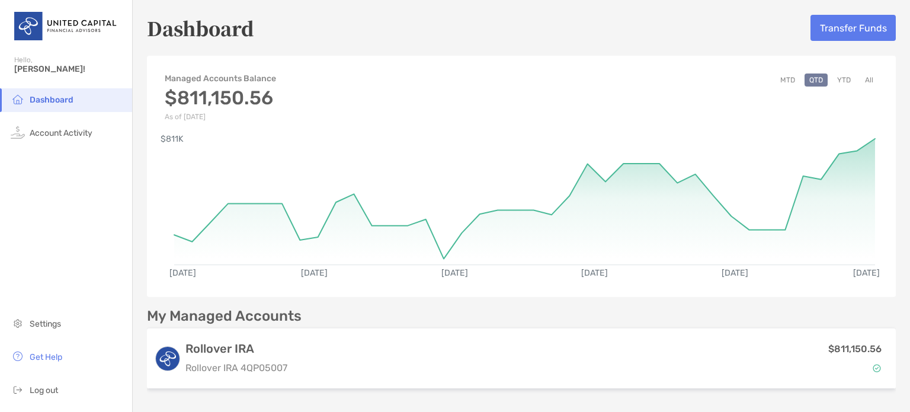
click at [447, 311] on div "My Managed Accounts" at bounding box center [521, 316] width 749 height 15
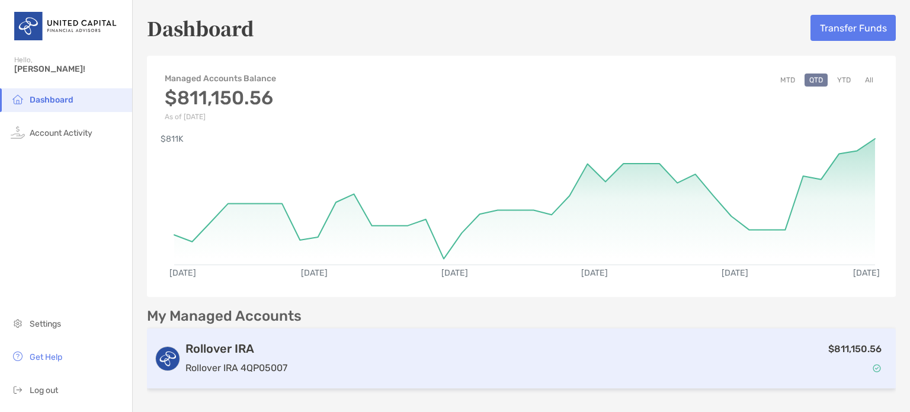
click at [357, 351] on div "$811,150.56" at bounding box center [590, 358] width 596 height 34
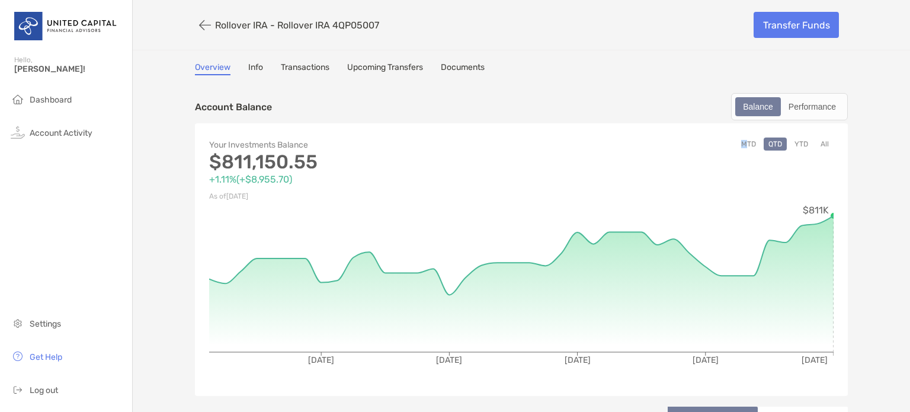
drag, startPoint x: 647, startPoint y: 162, endPoint x: 743, endPoint y: 200, distance: 103.7
click at [743, 200] on div "MTD QTD YTD All" at bounding box center [677, 170] width 312 height 66
click at [801, 140] on button "YTD" at bounding box center [801, 143] width 23 height 13
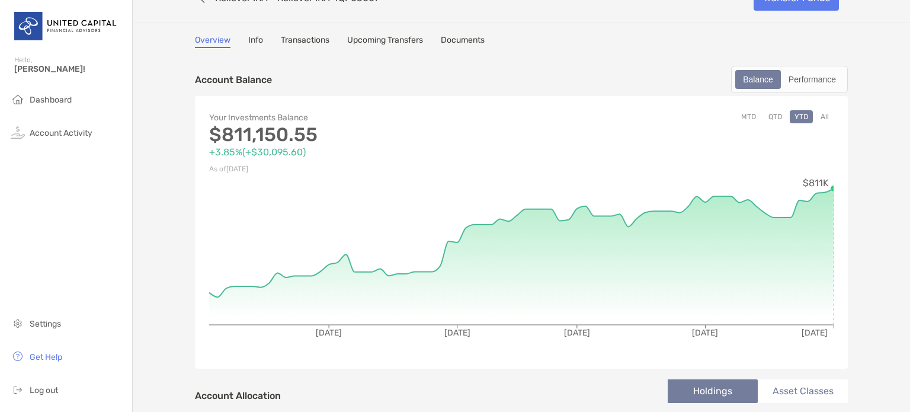
scroll to position [2, 0]
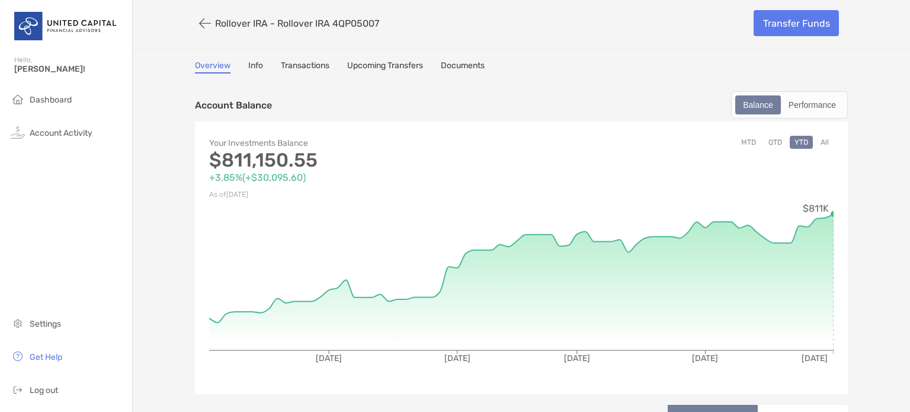
click at [300, 68] on link "Transactions" at bounding box center [305, 66] width 49 height 13
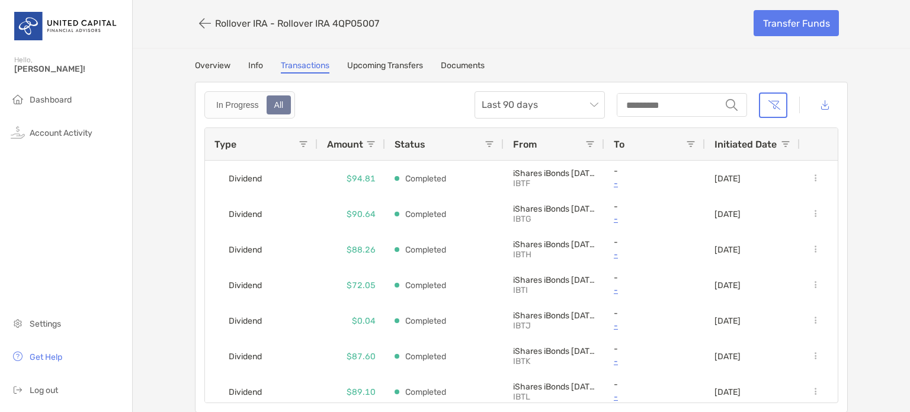
click at [455, 63] on link "Documents" at bounding box center [463, 66] width 44 height 13
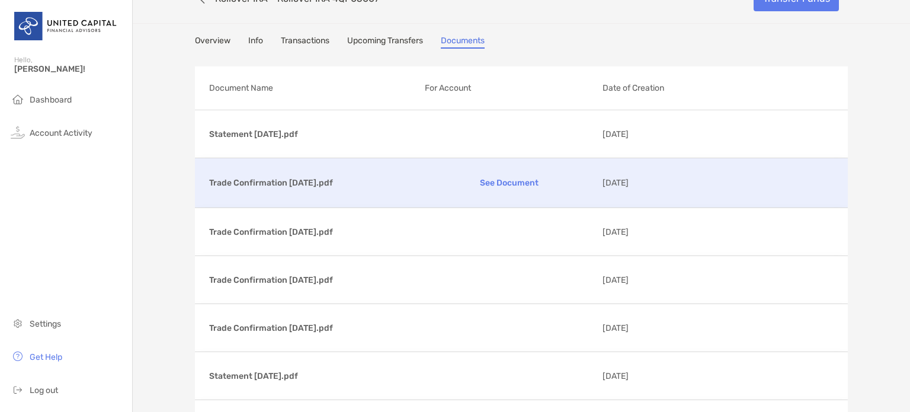
scroll to position [27, 0]
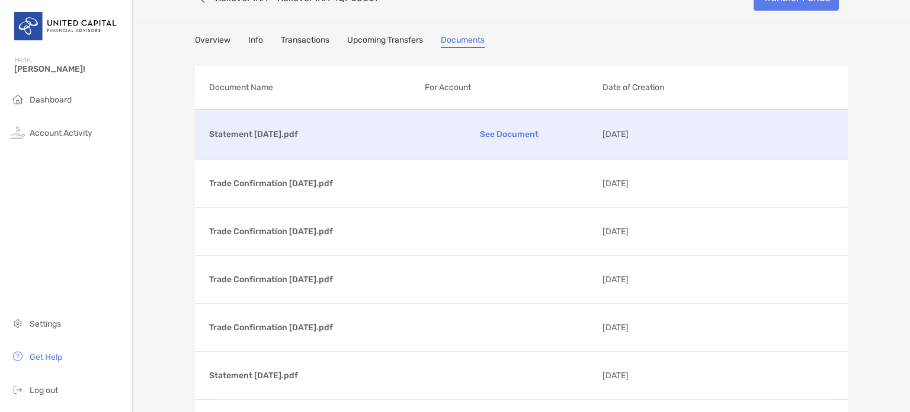
click at [552, 146] on div "Statement 07/31/2025.pdf See Document 08/05/2025" at bounding box center [521, 134] width 653 height 49
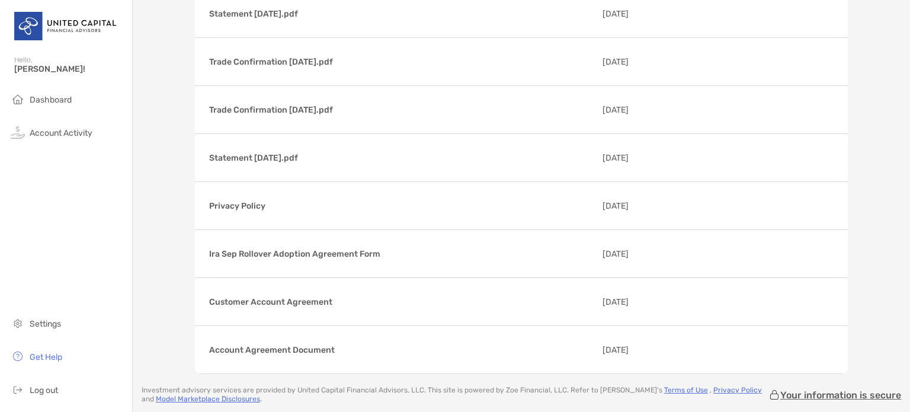
scroll to position [1305, 0]
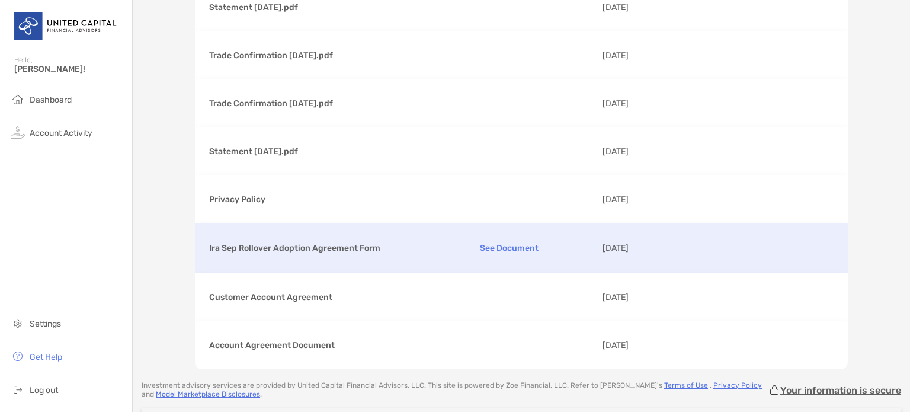
click at [493, 238] on p "See Document" at bounding box center [509, 248] width 169 height 21
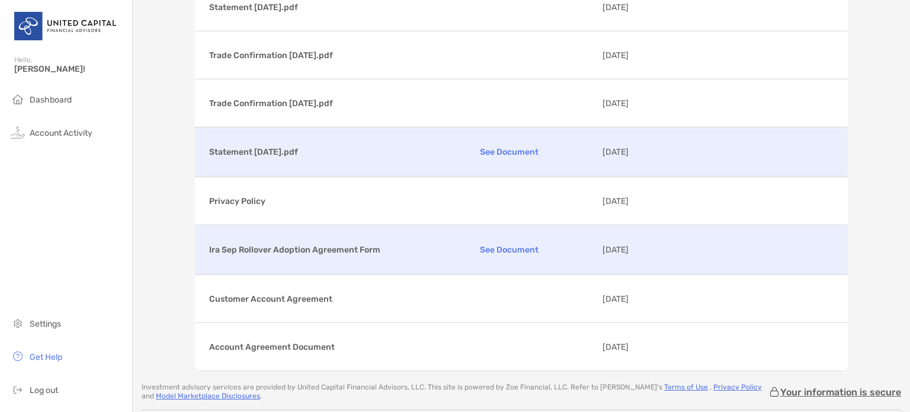
click at [483, 146] on p "See Document" at bounding box center [509, 152] width 169 height 21
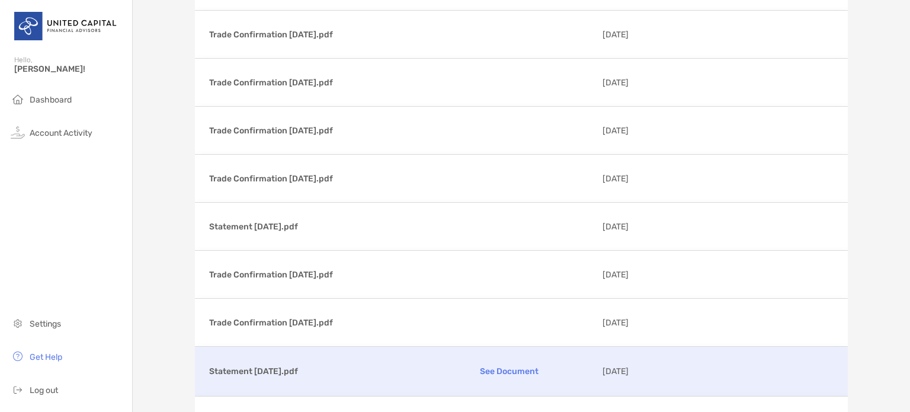
scroll to position [1080, 0]
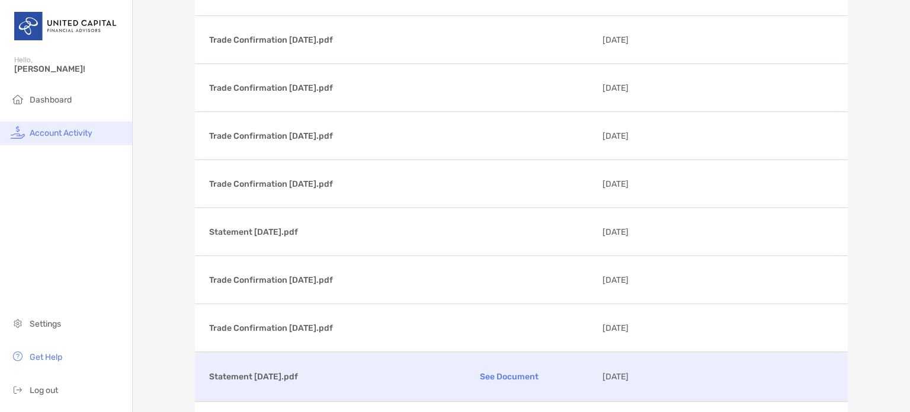
click at [62, 126] on li "Account Activity" at bounding box center [66, 133] width 132 height 24
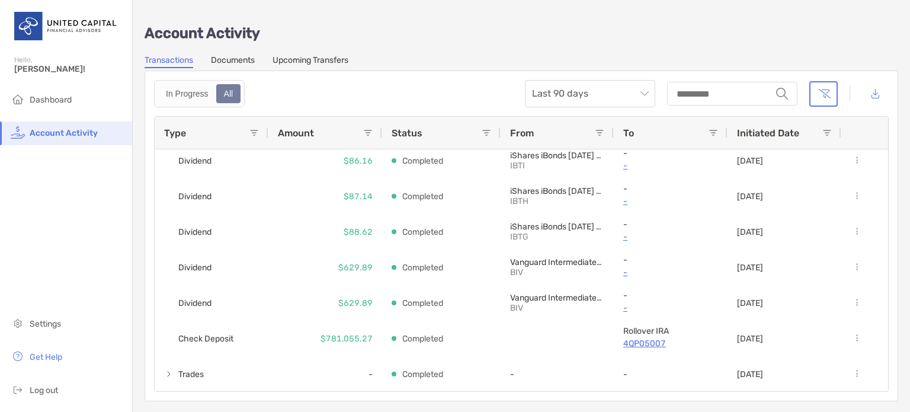
scroll to position [157, 0]
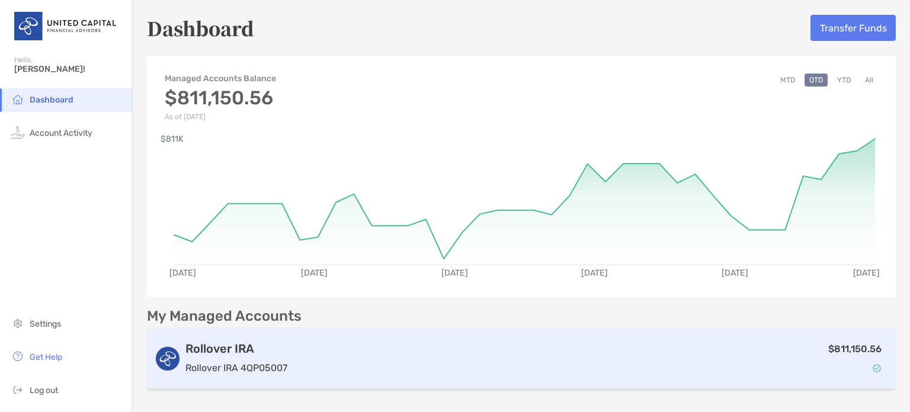
click at [413, 343] on div "$811,150.56" at bounding box center [590, 358] width 596 height 34
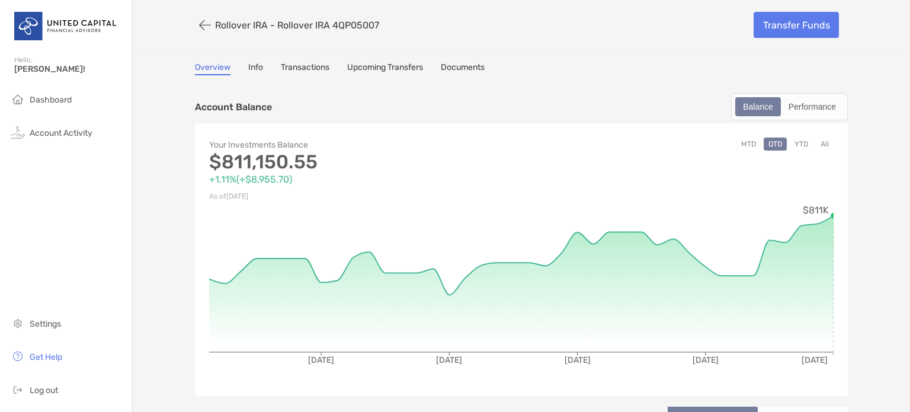
click at [798, 141] on button "YTD" at bounding box center [801, 143] width 23 height 13
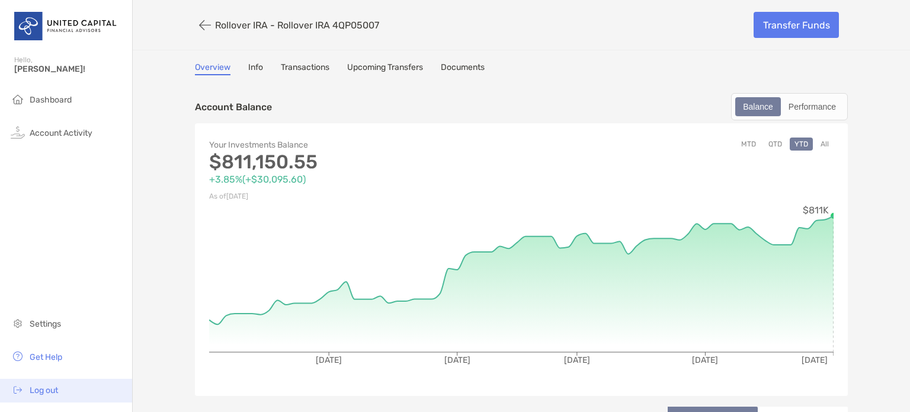
click at [49, 389] on span "Log out" at bounding box center [44, 390] width 28 height 10
